Goal: Check status: Check status

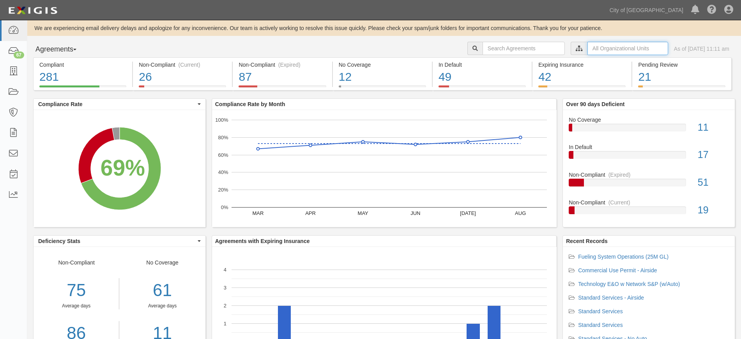
click at [588, 49] on input "text" at bounding box center [628, 48] width 81 height 13
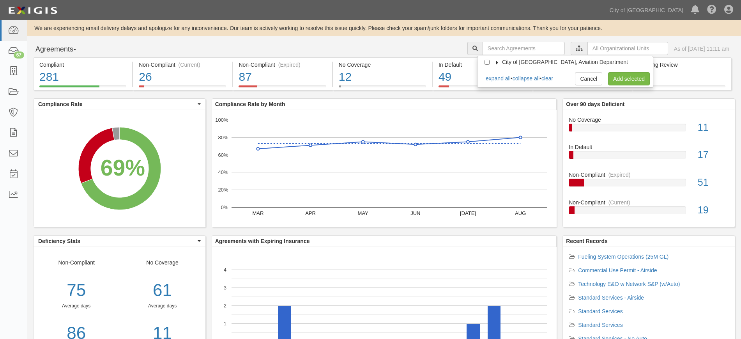
click at [498, 61] on icon at bounding box center [497, 63] width 5 height 4
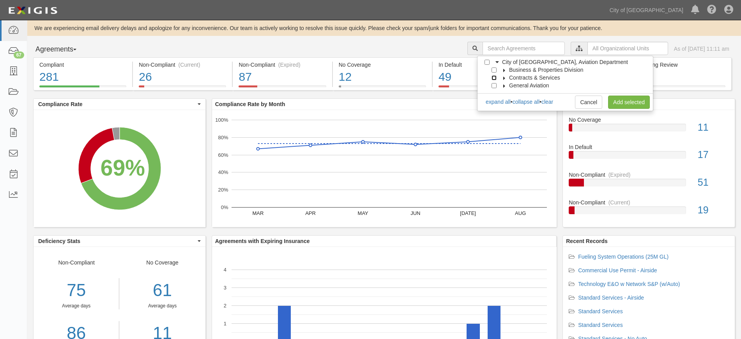
click at [494, 77] on input "Contracts & Services" at bounding box center [494, 77] width 5 height 5
checkbox input "true"
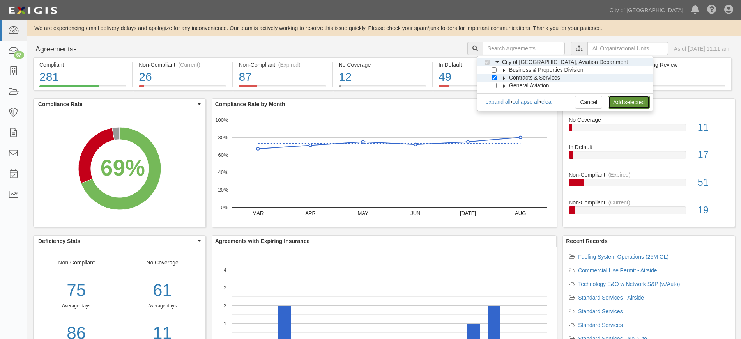
click at [620, 100] on link "Add selected" at bounding box center [629, 102] width 42 height 13
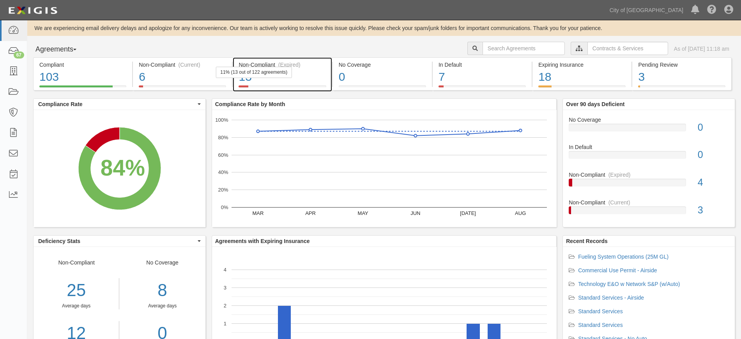
click at [273, 67] on div "11% (13 out of 122 agreements)" at bounding box center [254, 72] width 76 height 11
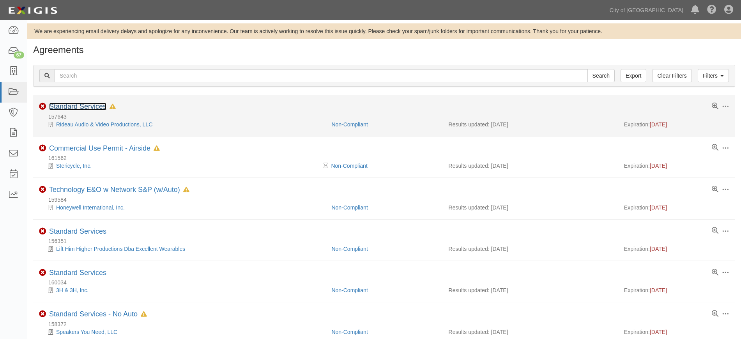
click at [89, 106] on link "Standard Services" at bounding box center [77, 107] width 57 height 8
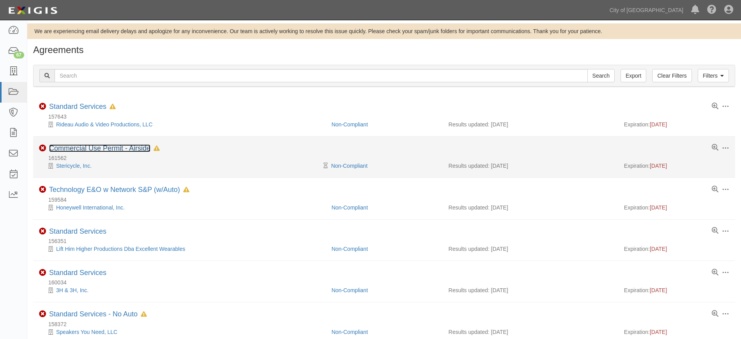
click at [90, 145] on link "Commercial Use Permit - Airside" at bounding box center [99, 148] width 101 height 8
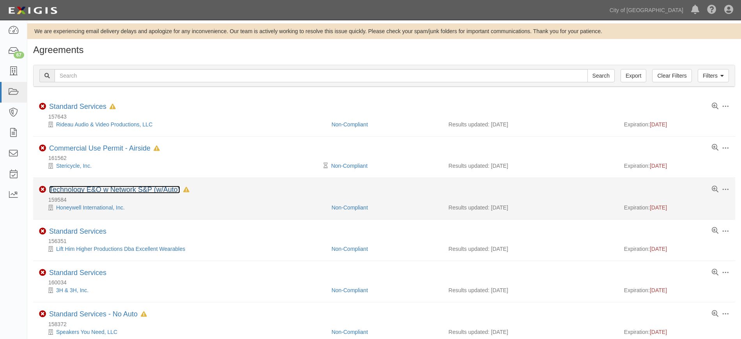
click at [90, 189] on link "Technology E&O w Network S&P (w/Auto)" at bounding box center [114, 190] width 131 height 8
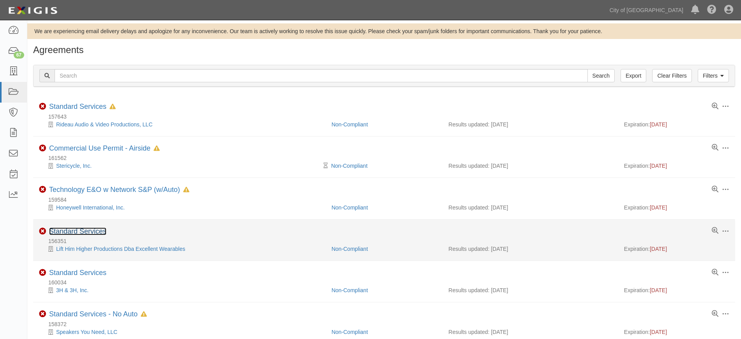
click at [85, 232] on link "Standard Services" at bounding box center [77, 231] width 57 height 8
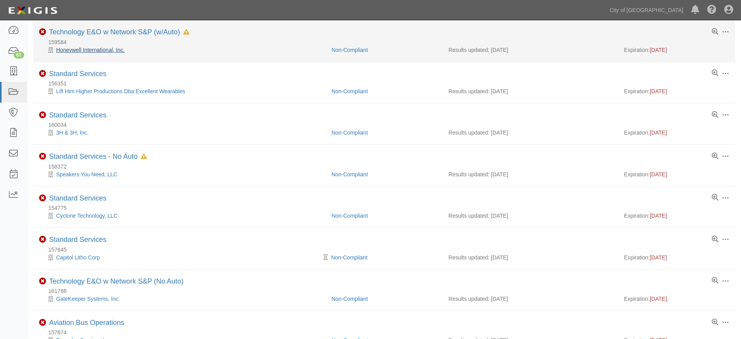
scroll to position [158, 0]
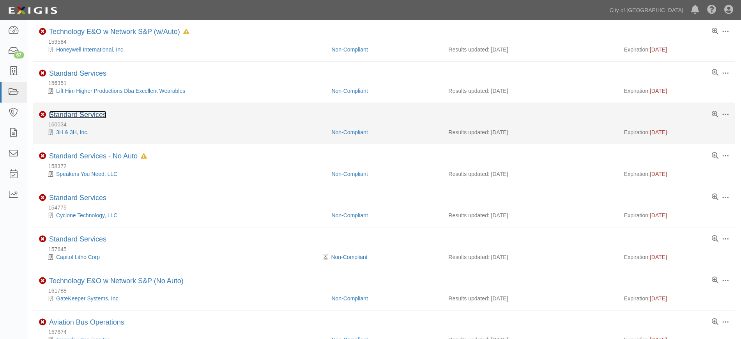
click at [92, 113] on link "Standard Services" at bounding box center [77, 115] width 57 height 8
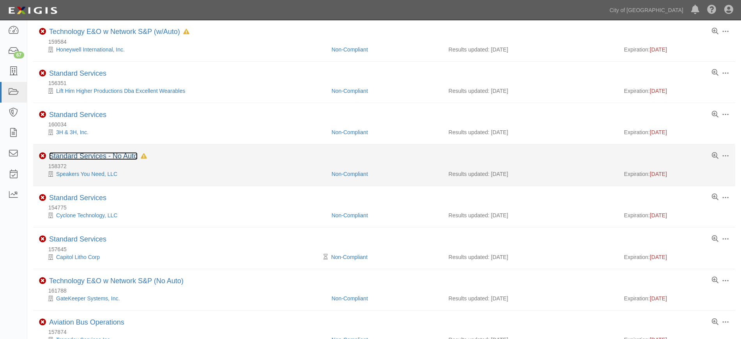
click at [91, 155] on link "Standard Services - No Auto" at bounding box center [93, 156] width 89 height 8
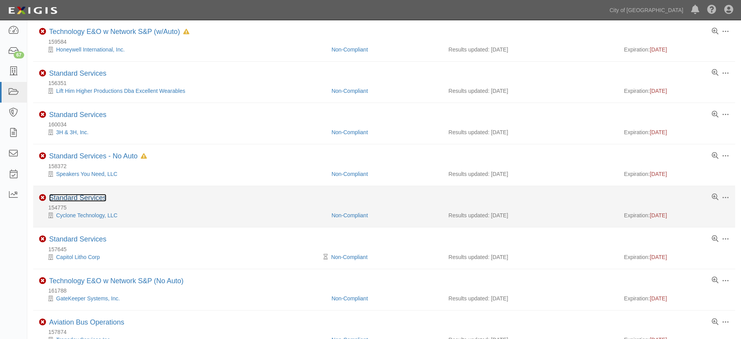
click at [81, 195] on link "Standard Services" at bounding box center [77, 198] width 57 height 8
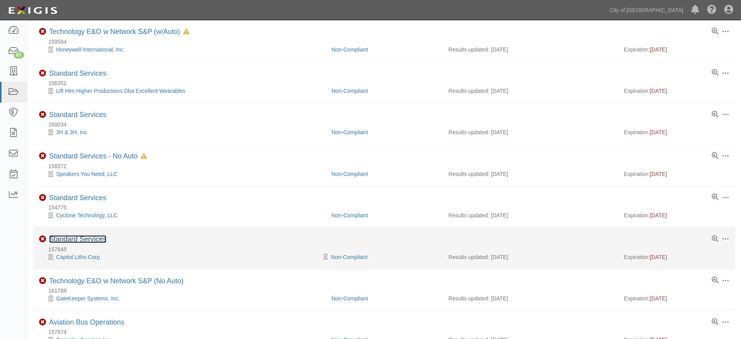
click at [92, 235] on link "Standard Services" at bounding box center [77, 239] width 57 height 8
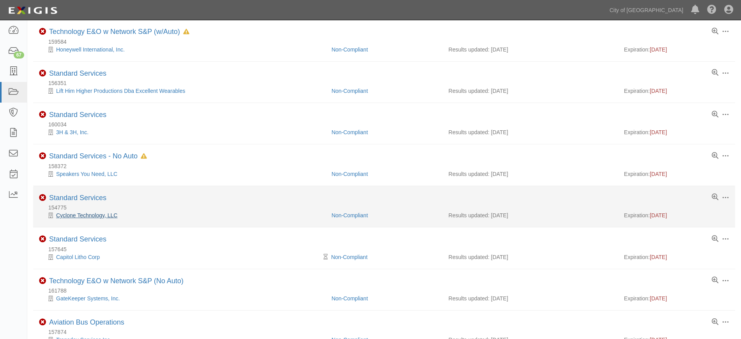
scroll to position [330, 0]
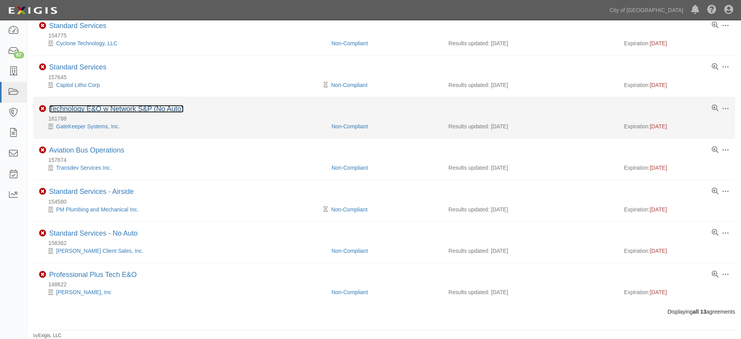
click at [103, 108] on link "Technology E&O w Network S&P (No Auto)" at bounding box center [116, 109] width 135 height 8
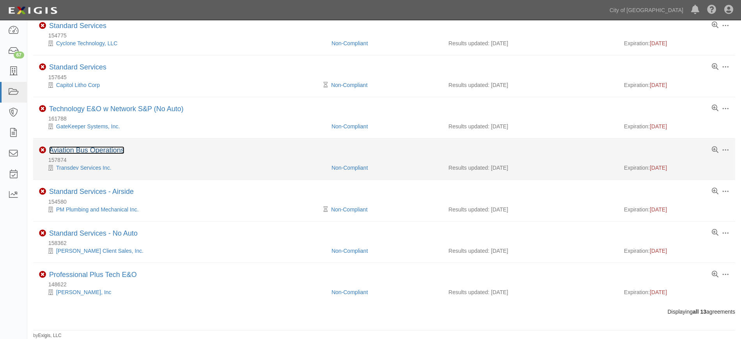
click at [69, 146] on link "Aviation Bus Operations" at bounding box center [86, 150] width 75 height 8
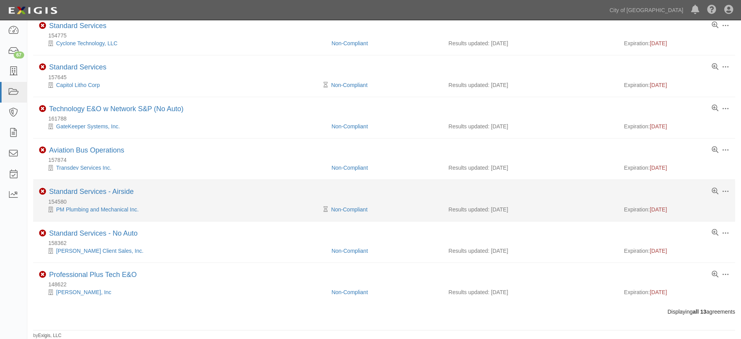
click at [80, 186] on li "Toggle Agreement Dropdown Edit Log activity Add task Send message Archive Non-C…" at bounding box center [384, 200] width 702 height 41
click at [92, 188] on link "Standard Services - Airside" at bounding box center [91, 192] width 85 height 8
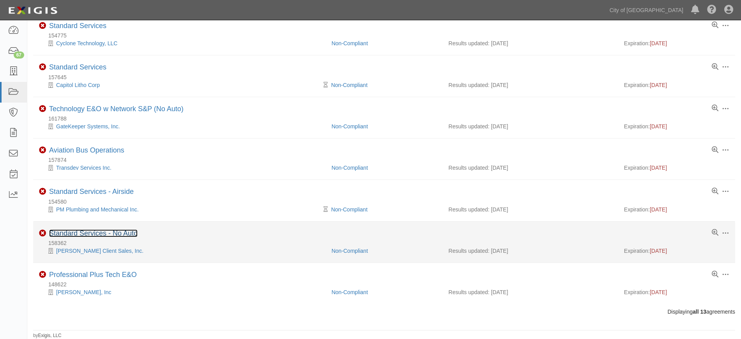
click at [70, 236] on link "Standard Services - No Auto" at bounding box center [93, 233] width 89 height 8
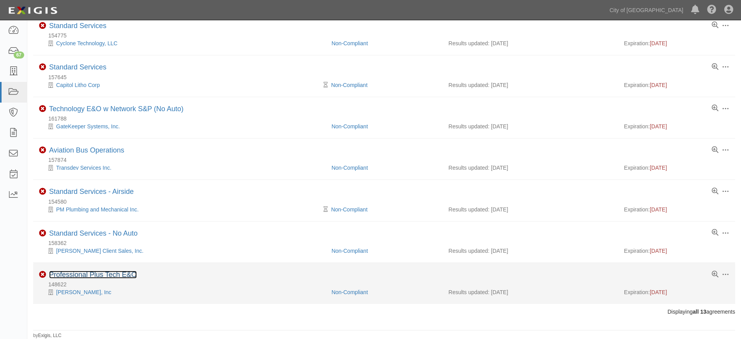
click at [93, 271] on link "Professional Plus Tech E&O" at bounding box center [93, 275] width 88 height 8
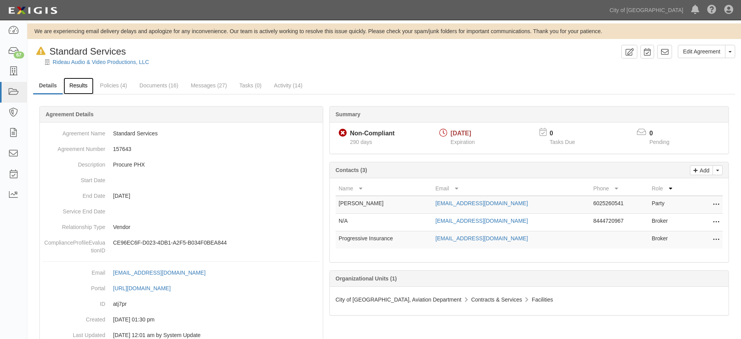
click at [85, 80] on link "Results" at bounding box center [79, 86] width 30 height 17
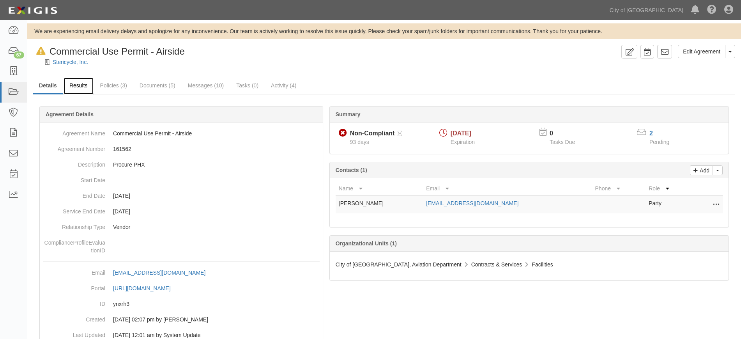
click at [79, 92] on link "Results" at bounding box center [79, 86] width 30 height 17
click at [81, 92] on link "Results" at bounding box center [79, 86] width 30 height 17
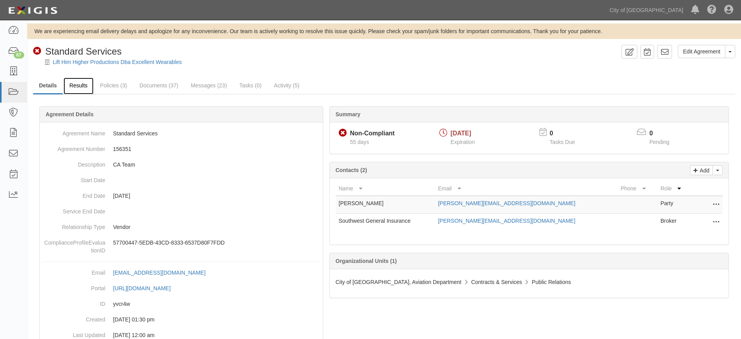
click at [85, 85] on link "Results" at bounding box center [79, 86] width 30 height 17
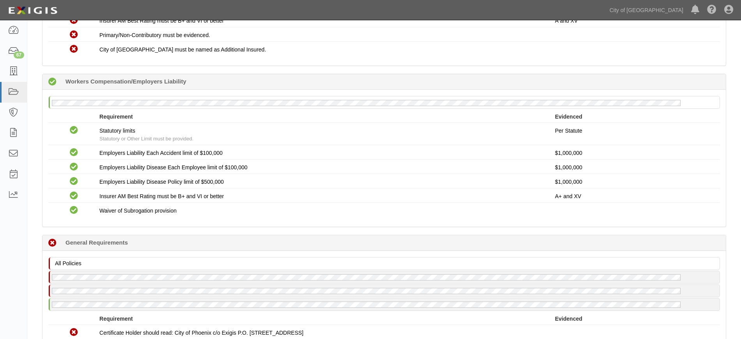
scroll to position [411, 0]
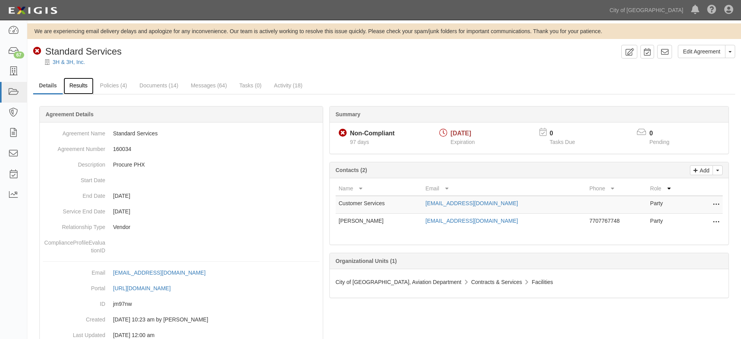
click at [80, 90] on link "Results" at bounding box center [79, 86] width 30 height 17
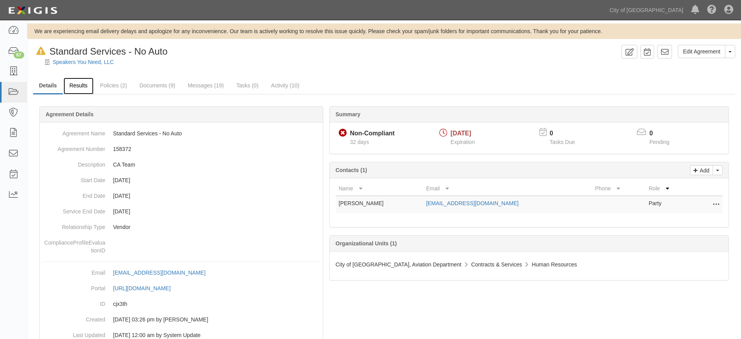
click at [83, 88] on link "Results" at bounding box center [79, 86] width 30 height 17
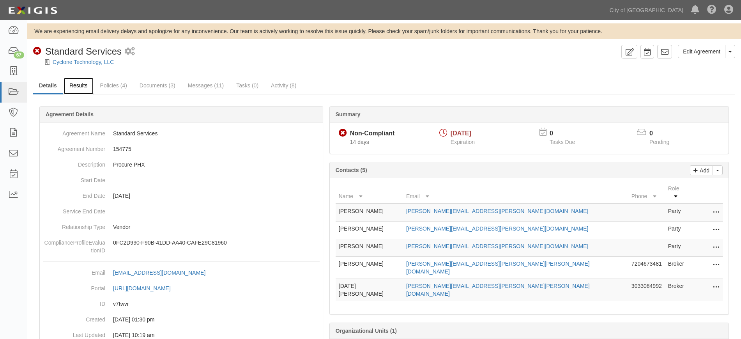
click at [86, 89] on link "Results" at bounding box center [79, 86] width 30 height 17
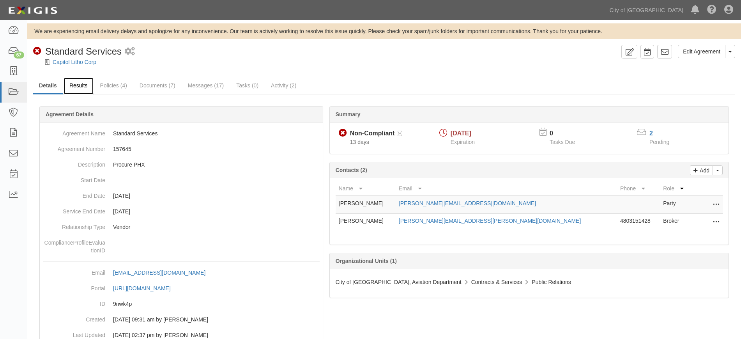
click at [87, 87] on link "Results" at bounding box center [79, 86] width 30 height 17
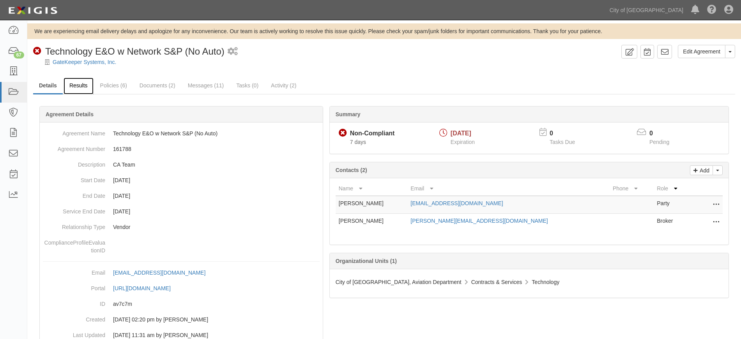
click at [86, 82] on link "Results" at bounding box center [79, 86] width 30 height 17
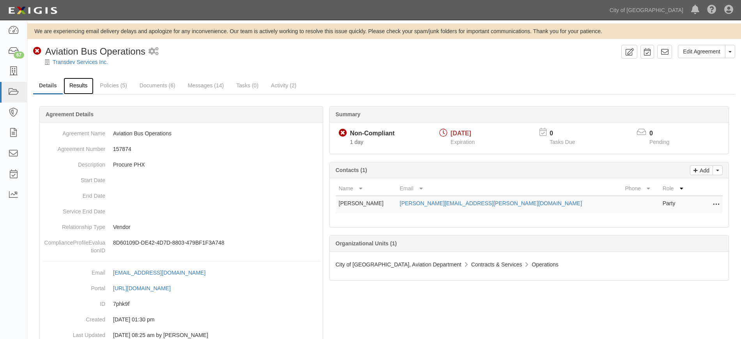
click at [77, 89] on link "Results" at bounding box center [79, 86] width 30 height 17
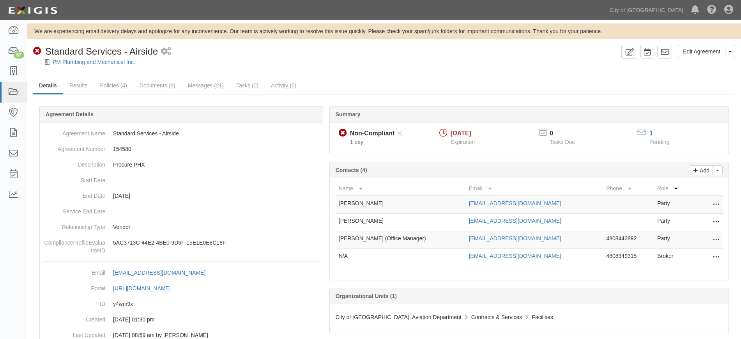
click at [78, 94] on div "Summary Non-Compliant Non-Compliant Pending Review 1 day [DATE] Expiration 0 Ta…" at bounding box center [384, 105] width 702 height 23
click at [78, 90] on link "Results" at bounding box center [79, 86] width 30 height 17
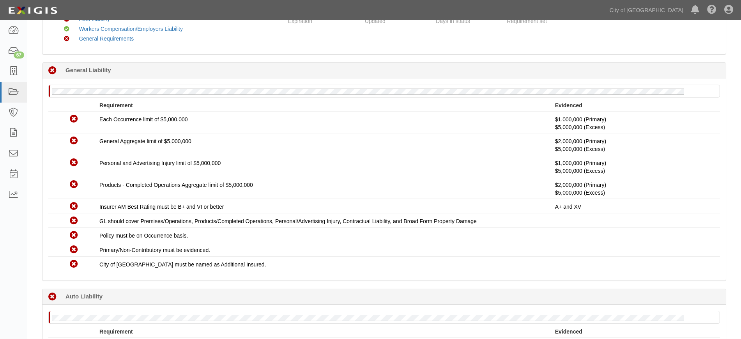
scroll to position [27, 0]
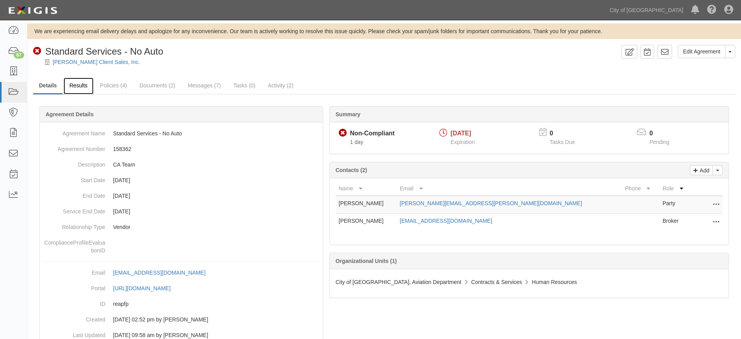
click at [73, 84] on link "Results" at bounding box center [79, 86] width 30 height 17
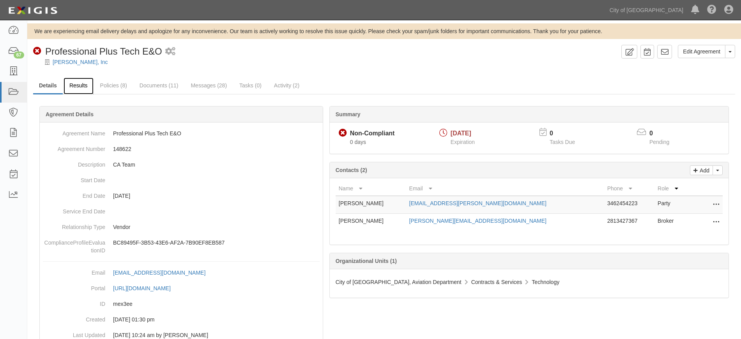
click at [85, 84] on link "Results" at bounding box center [79, 86] width 30 height 17
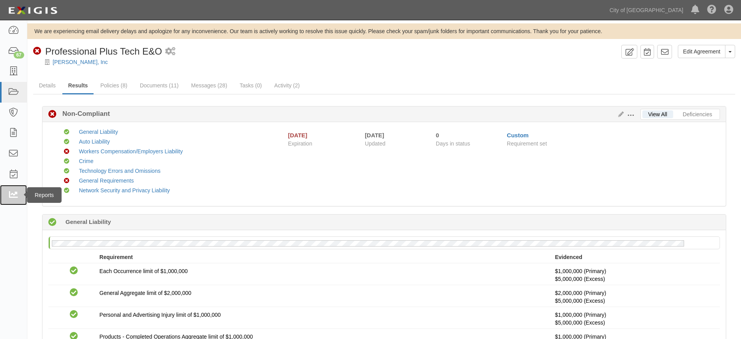
click at [9, 198] on icon at bounding box center [13, 195] width 11 height 9
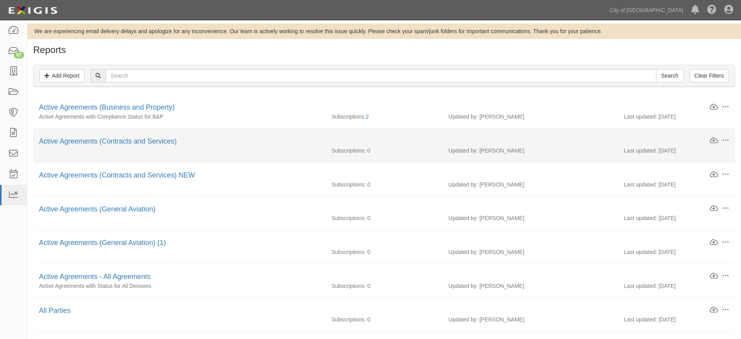
click at [77, 136] on li "Edit Download Clone Delete Active Agreements (Contracts and Services) Subscript…" at bounding box center [384, 146] width 702 height 34
click at [98, 145] on link "Active Agreements (Contracts and Services)" at bounding box center [108, 141] width 138 height 8
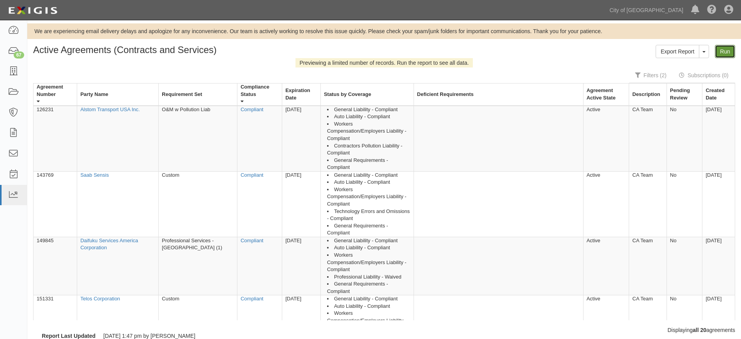
click at [729, 56] on link "Run" at bounding box center [725, 51] width 20 height 13
